Goal: Information Seeking & Learning: Learn about a topic

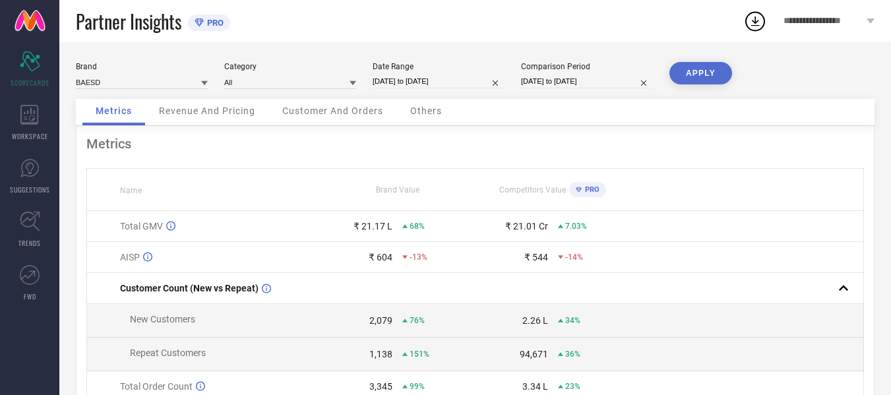
click at [686, 185] on th at bounding box center [746, 190] width 233 height 42
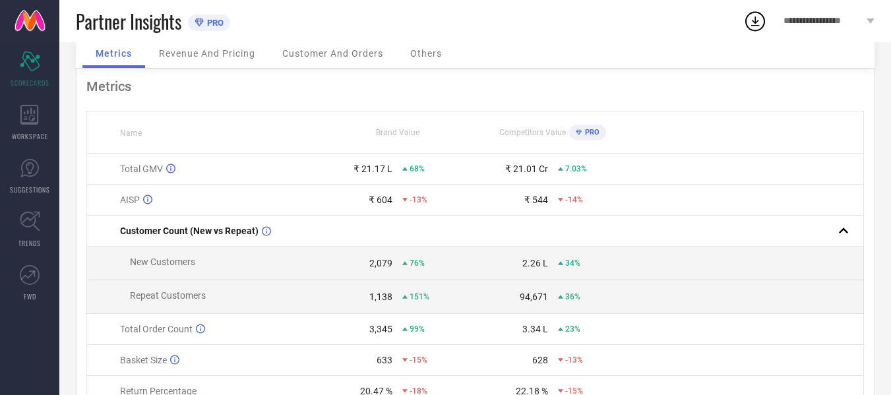
scroll to position [55, 0]
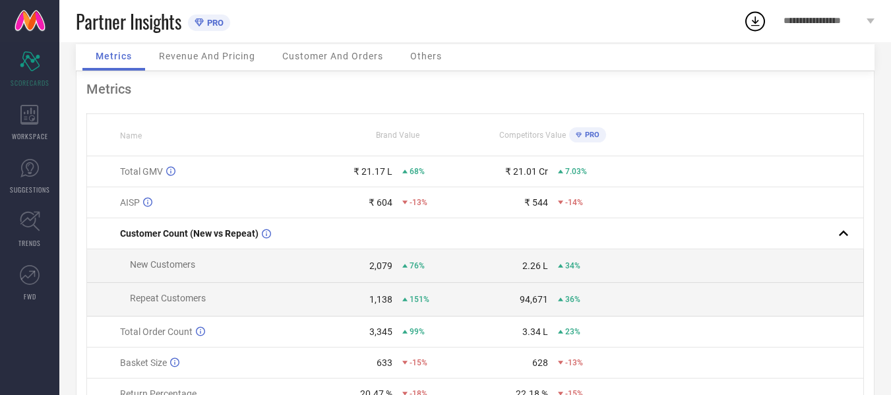
click at [216, 57] on span "Revenue And Pricing" at bounding box center [207, 56] width 96 height 11
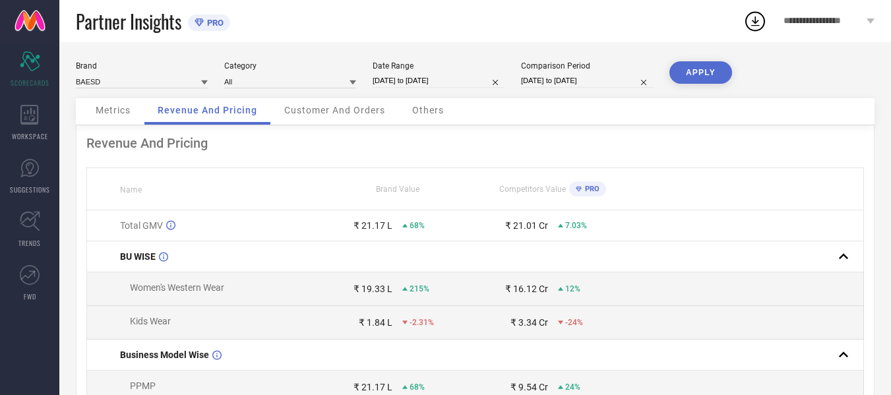
scroll to position [0, 0]
click at [572, 101] on div "Metrics Revenue And Pricing Customer And Orders Others" at bounding box center [475, 112] width 798 height 27
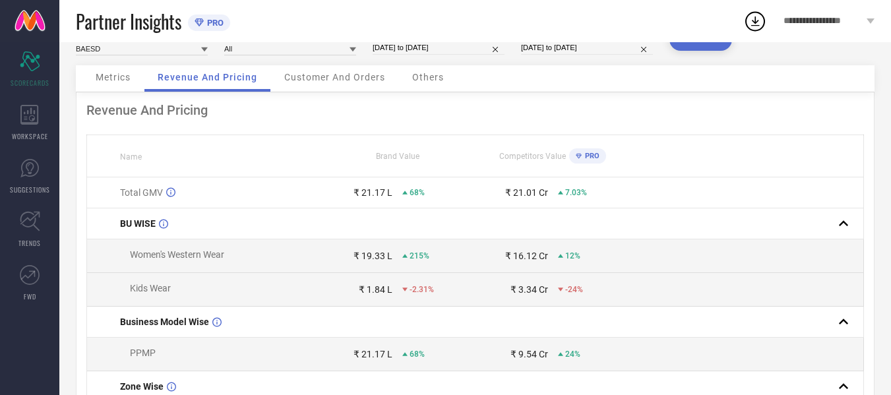
scroll to position [7, 0]
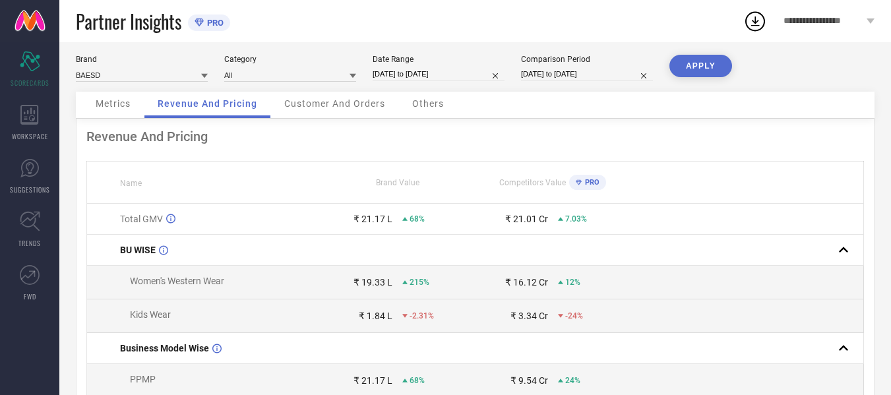
click at [670, 179] on th at bounding box center [746, 182] width 233 height 42
click at [693, 180] on th at bounding box center [746, 182] width 233 height 42
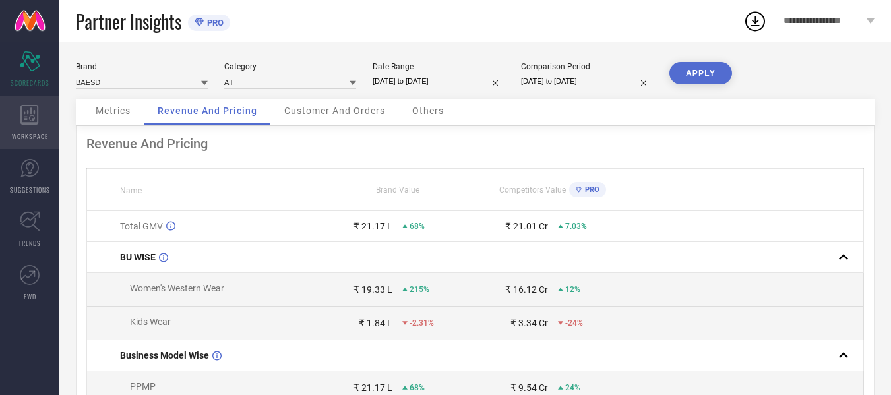
click at [34, 127] on div "WORKSPACE" at bounding box center [29, 122] width 59 height 53
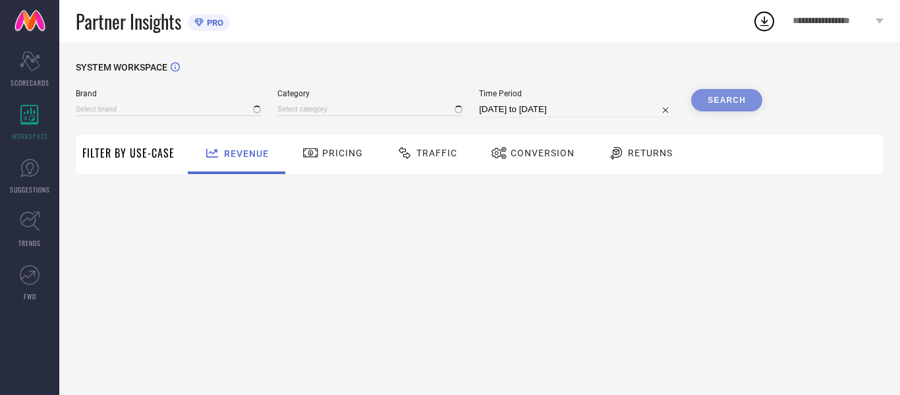
type input "BAESD"
type input "All"
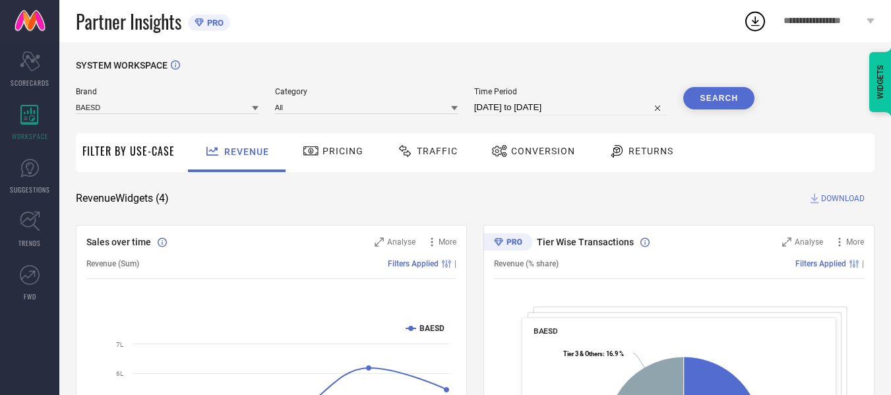
scroll to position [1, 0]
click at [364, 156] on div "Pricing" at bounding box center [333, 153] width 94 height 39
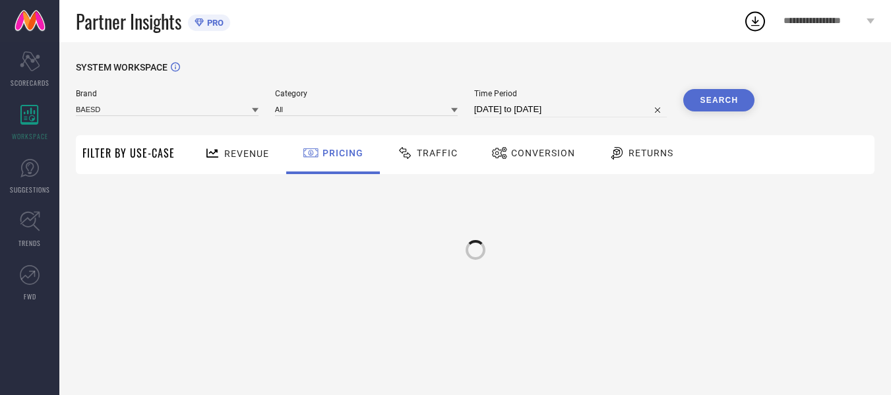
scroll to position [0, 0]
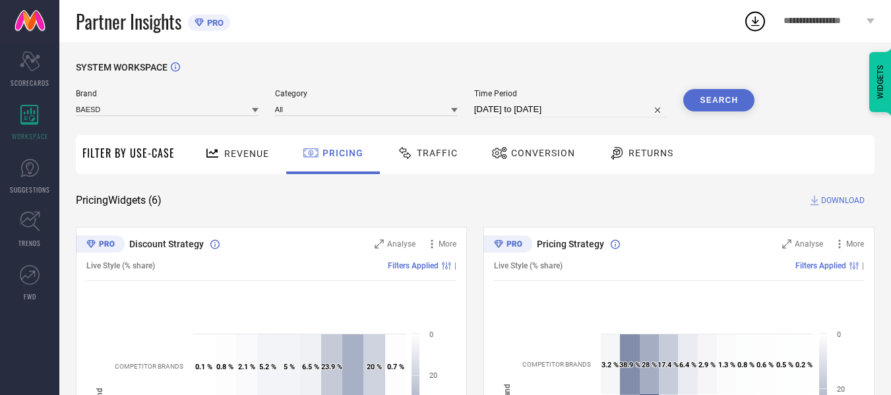
click at [467, 206] on div "Pricing Widgets ( 6 ) DOWNLOAD" at bounding box center [475, 200] width 798 height 13
click at [30, 263] on link "FWD" at bounding box center [29, 282] width 59 height 53
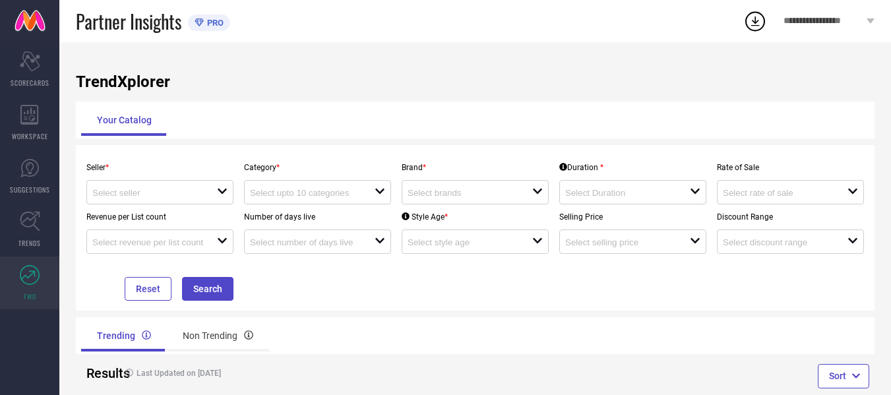
click at [376, 279] on div "Seller * open Category * open Brand * open Duration * open Rate of Sale open Re…" at bounding box center [475, 228] width 788 height 146
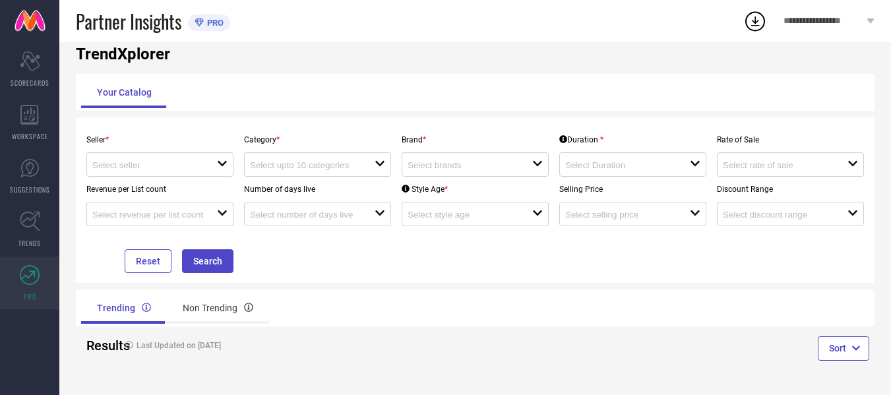
scroll to position [2, 0]
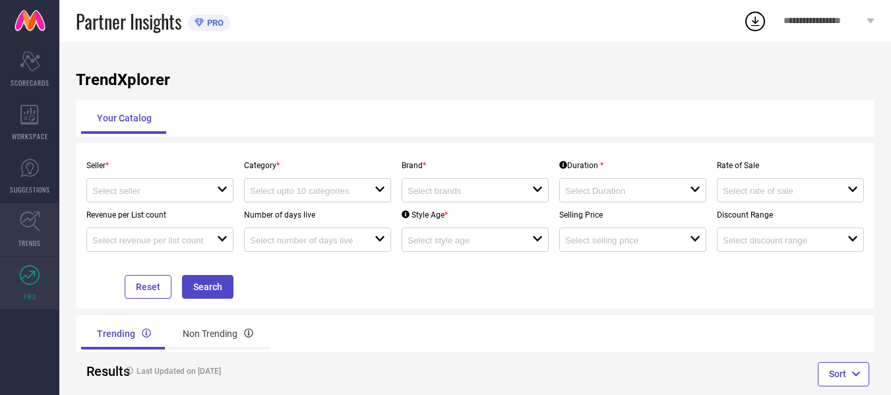
click at [32, 239] on span "TRENDS" at bounding box center [29, 243] width 22 height 10
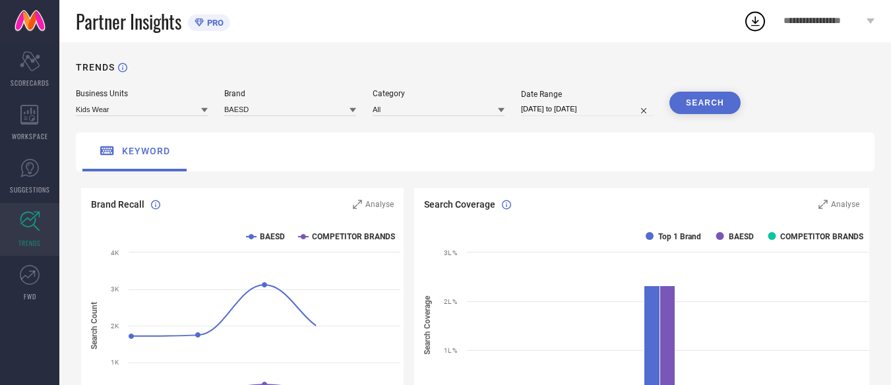
click at [476, 134] on div "keyword" at bounding box center [475, 151] width 798 height 39
click at [31, 66] on icon "Scorecard" at bounding box center [30, 61] width 20 height 20
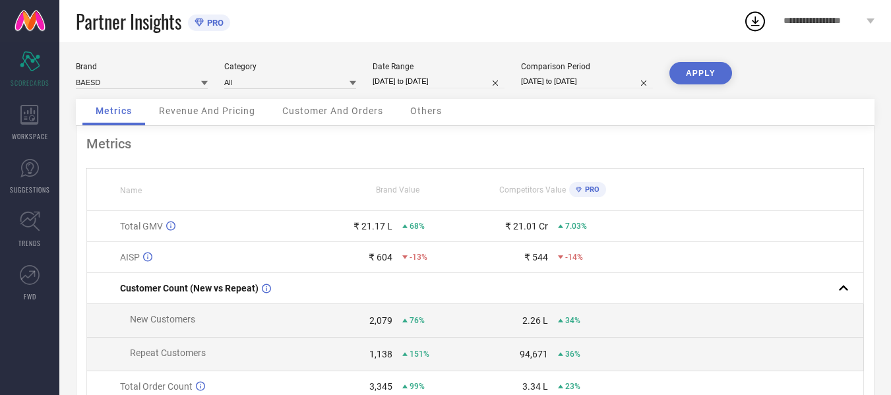
click at [370, 112] on span "Customer And Orders" at bounding box center [332, 110] width 101 height 11
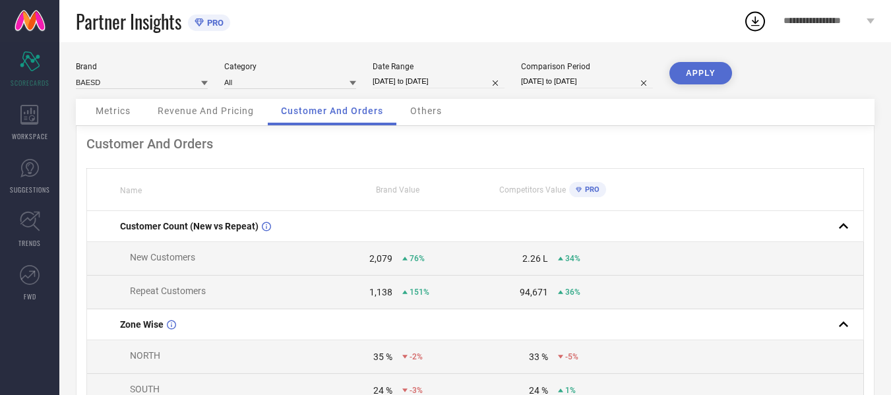
click at [755, 21] on icon at bounding box center [755, 21] width 9 height 10
click at [628, 18] on div "Partner Insights PRO" at bounding box center [409, 21] width 667 height 42
click at [22, 115] on icon at bounding box center [29, 115] width 18 height 20
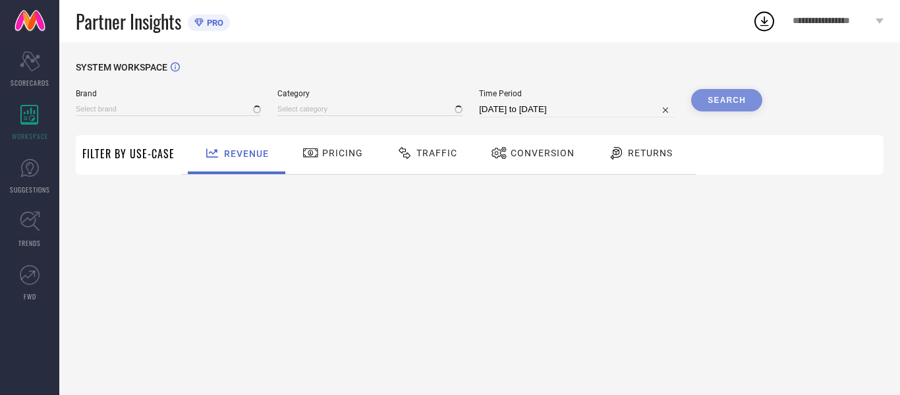
type input "BAESD"
type input "All"
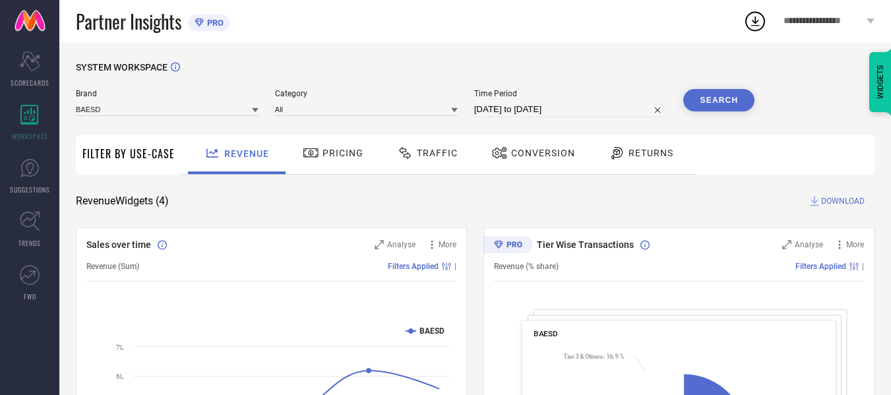
click at [342, 149] on span "Pricing" at bounding box center [342, 153] width 41 height 11
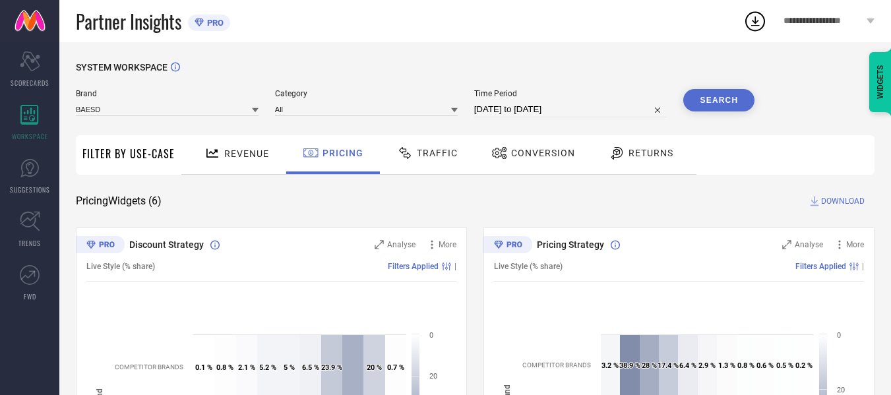
click at [440, 152] on span "Traffic" at bounding box center [437, 153] width 41 height 11
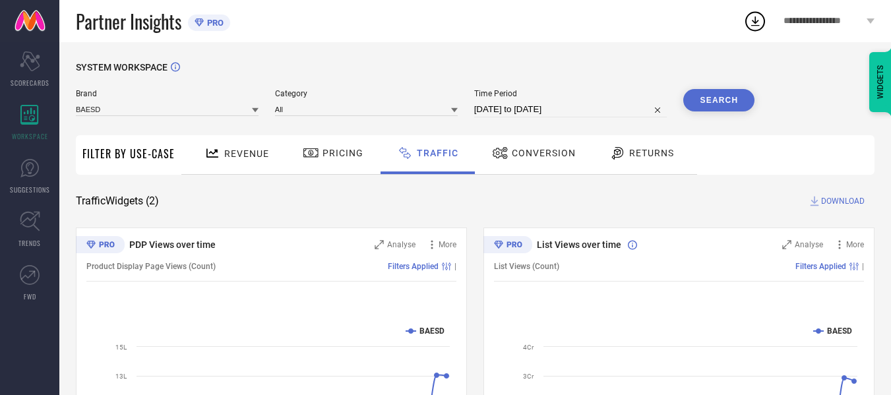
click at [512, 152] on span "Conversion" at bounding box center [544, 153] width 64 height 11
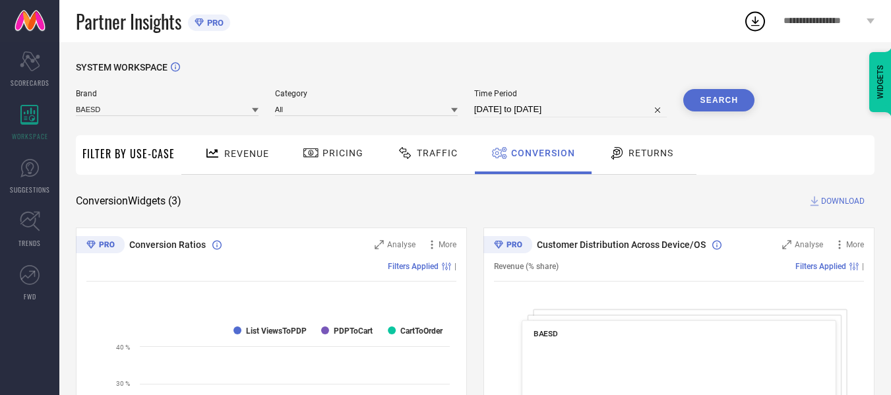
click at [587, 76] on div "SYSTEM WORKSPACE" at bounding box center [475, 75] width 798 height 27
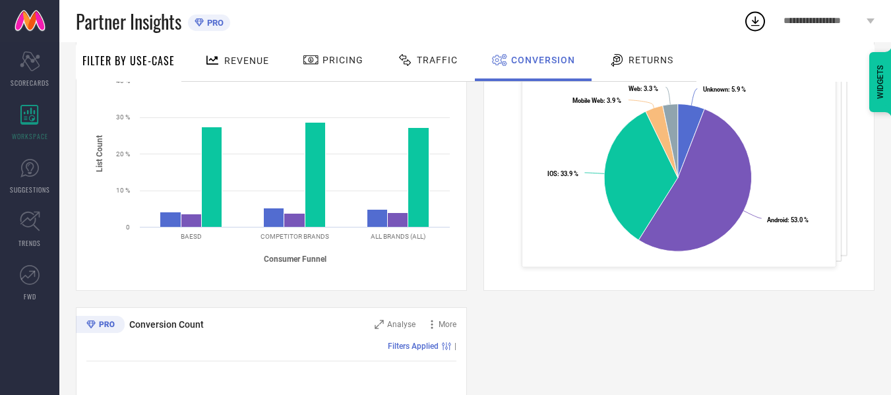
scroll to position [240, 0]
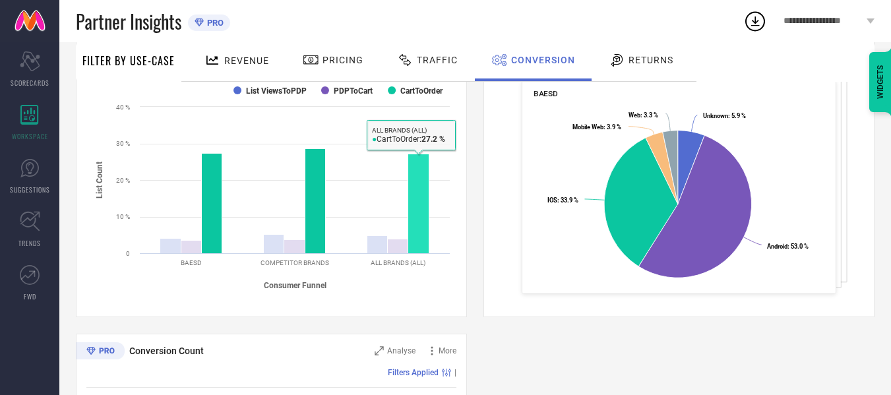
click at [426, 177] on rect at bounding box center [418, 204] width 21 height 100
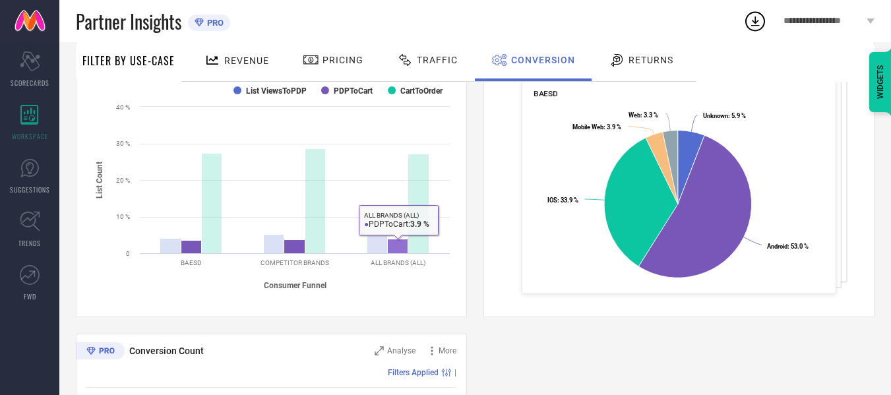
click at [398, 249] on rect at bounding box center [398, 246] width 20 height 15
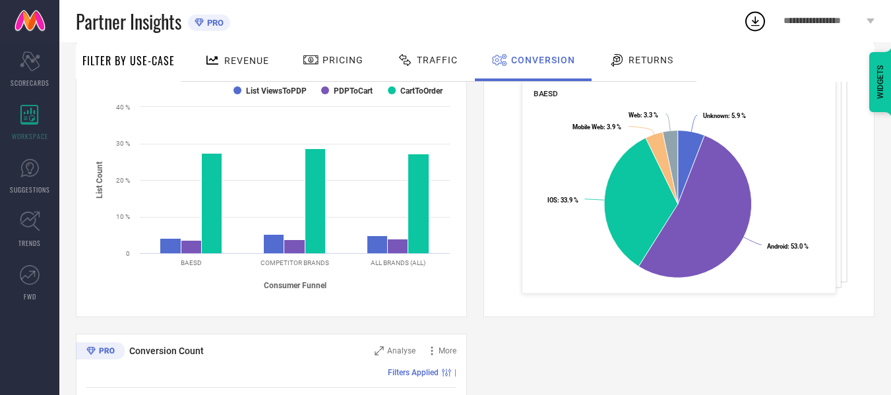
click at [436, 53] on div "Traffic" at bounding box center [427, 60] width 67 height 22
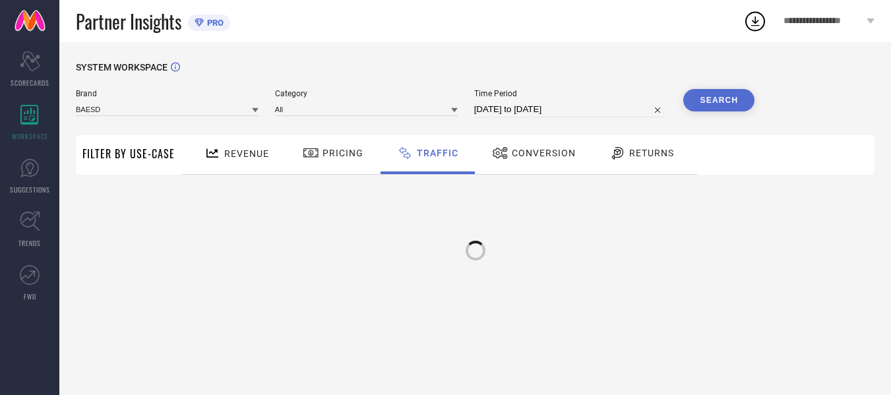
scroll to position [0, 0]
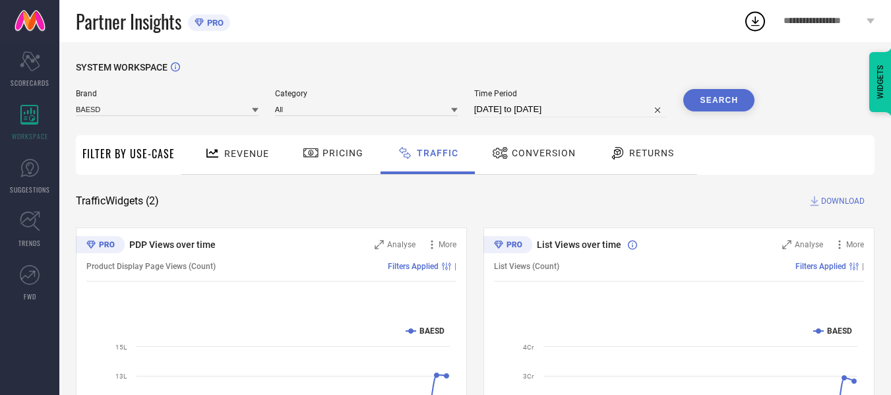
click at [356, 42] on div "SYSTEM WORKSPACE Brand BAESD Category All Time Period [DATE] to [DATE] Search F…" at bounding box center [474, 309] width 831 height 535
click at [247, 17] on div "Partner Insights PRO" at bounding box center [409, 21] width 667 height 42
